Goal: Transaction & Acquisition: Subscribe to service/newsletter

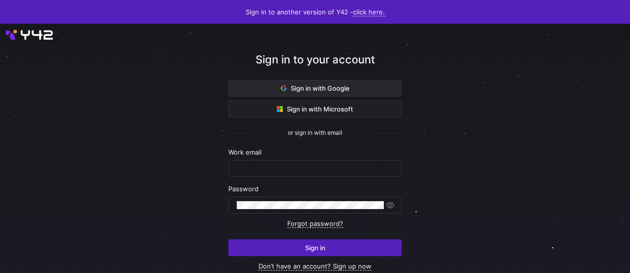
click at [338, 90] on span "Sign in with Google" at bounding box center [315, 88] width 69 height 8
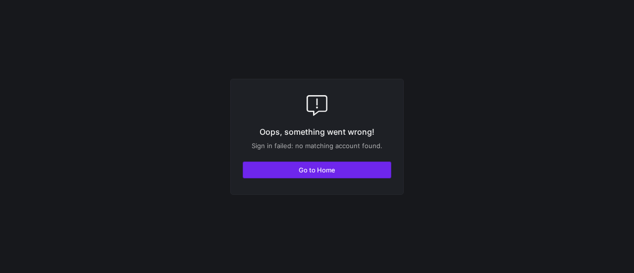
click at [343, 174] on span "button" at bounding box center [317, 170] width 148 height 16
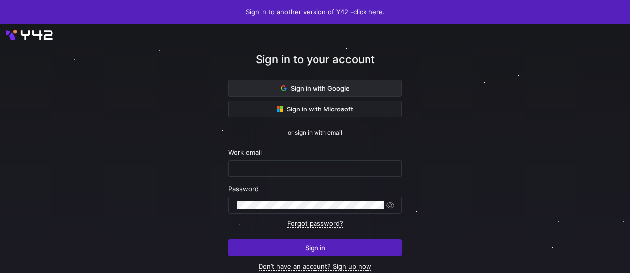
click at [331, 87] on span "Sign in with Google" at bounding box center [315, 88] width 69 height 8
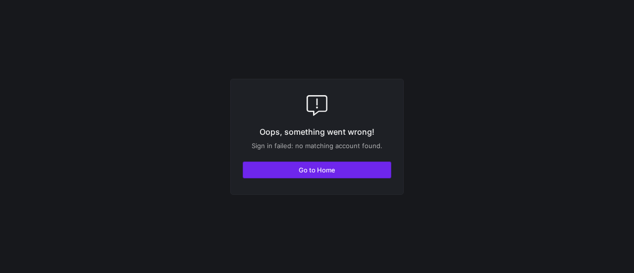
click at [337, 175] on span "button" at bounding box center [317, 170] width 148 height 16
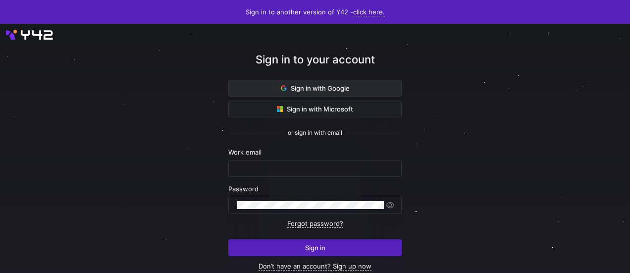
click at [329, 87] on span "Sign in with Google" at bounding box center [315, 88] width 69 height 8
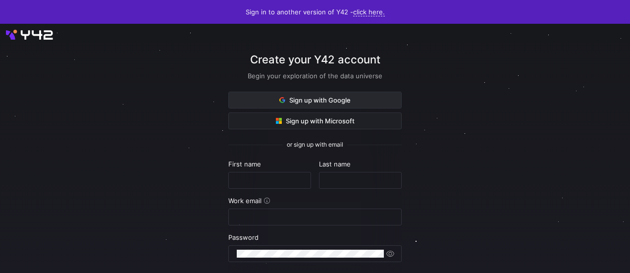
click at [332, 103] on span "Sign up with Google" at bounding box center [314, 100] width 71 height 8
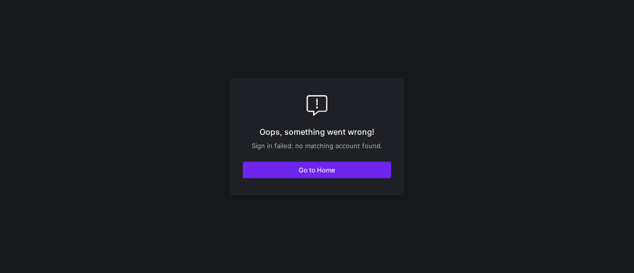
click at [325, 170] on span "Go to Home" at bounding box center [317, 170] width 37 height 8
